Goal: Book appointment/travel/reservation

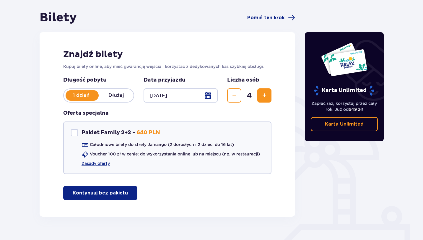
scroll to position [52, 0]
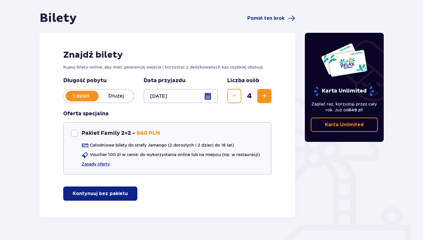
click at [269, 91] on button "Zwiększ" at bounding box center [264, 96] width 14 height 14
click at [119, 195] on p "Kontynuuj bez pakietu" at bounding box center [100, 193] width 55 height 6
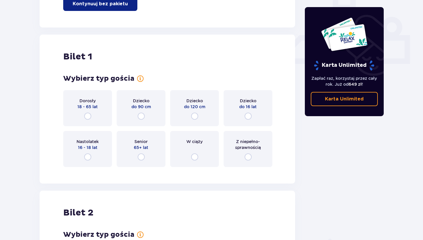
scroll to position [269, 0]
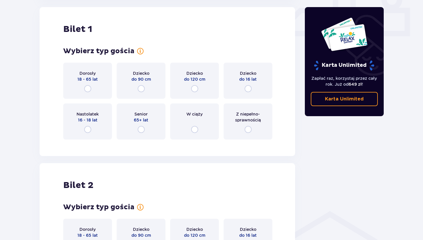
click at [88, 88] on input "radio" at bounding box center [87, 88] width 7 height 7
radio input "true"
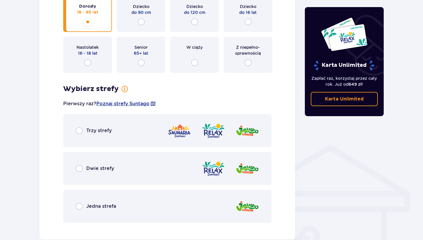
scroll to position [336, 0]
click at [80, 174] on div "Dwie strefy" at bounding box center [167, 167] width 208 height 33
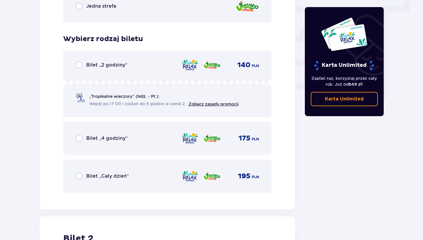
scroll to position [537, 0]
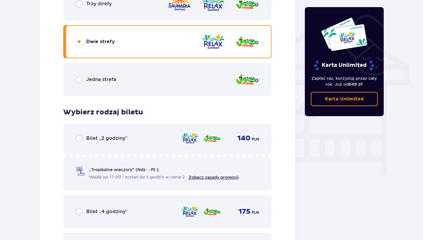
click at [90, 86] on div "Jedna strefa" at bounding box center [167, 79] width 208 height 33
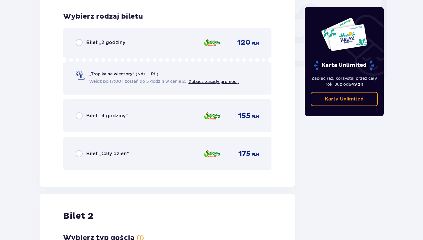
scroll to position [556, 0]
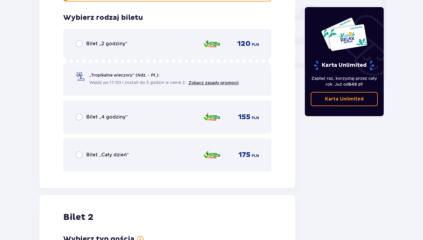
click at [81, 42] on input "radio" at bounding box center [79, 43] width 7 height 7
radio input "true"
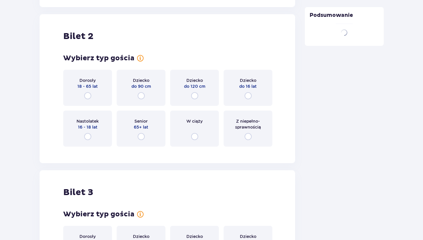
scroll to position [744, 0]
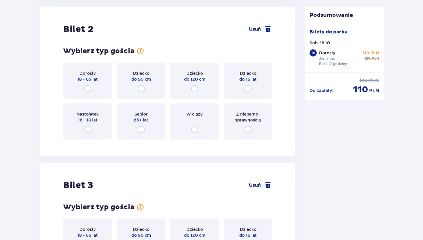
click at [83, 84] on div "Dorosły 18 - 65 lat" at bounding box center [87, 81] width 49 height 36
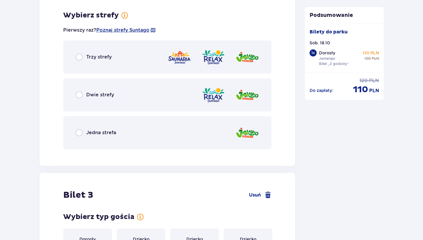
scroll to position [888, 0]
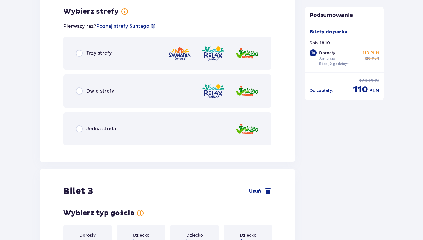
click at [80, 124] on div "Jedna strefa" at bounding box center [167, 128] width 208 height 33
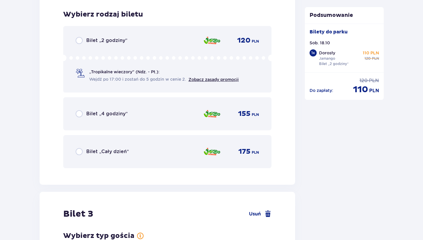
scroll to position [1038, 0]
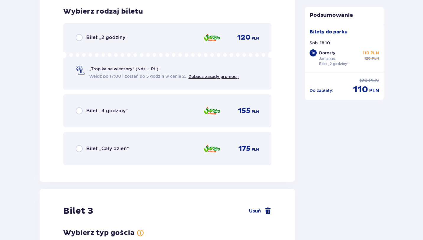
click at [83, 42] on div "Bilet „2 godziny” 120 PLN „Tropikalne wieczory" (Ndz. - Pt.): Wejdź po 17:00 i …" at bounding box center [167, 56] width 208 height 66
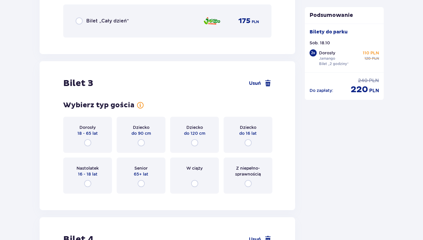
scroll to position [1220, 0]
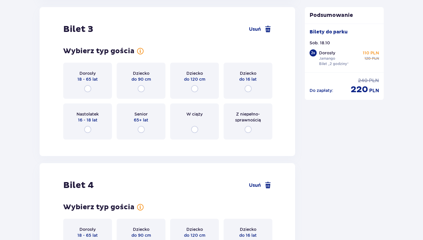
click at [88, 86] on input "radio" at bounding box center [87, 88] width 7 height 7
radio input "true"
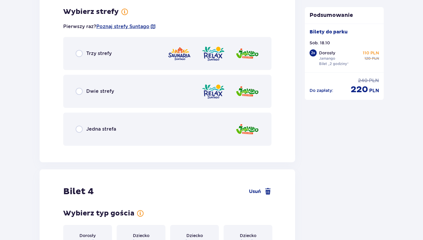
scroll to position [1364, 0]
click at [81, 121] on div "Jedna strefa" at bounding box center [167, 128] width 208 height 33
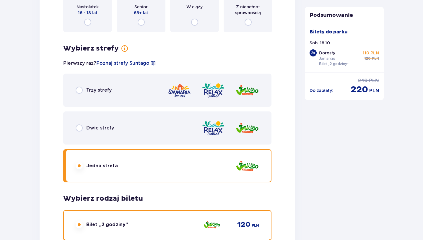
scroll to position [848, 0]
